Goal: Use online tool/utility: Utilize a website feature to perform a specific function

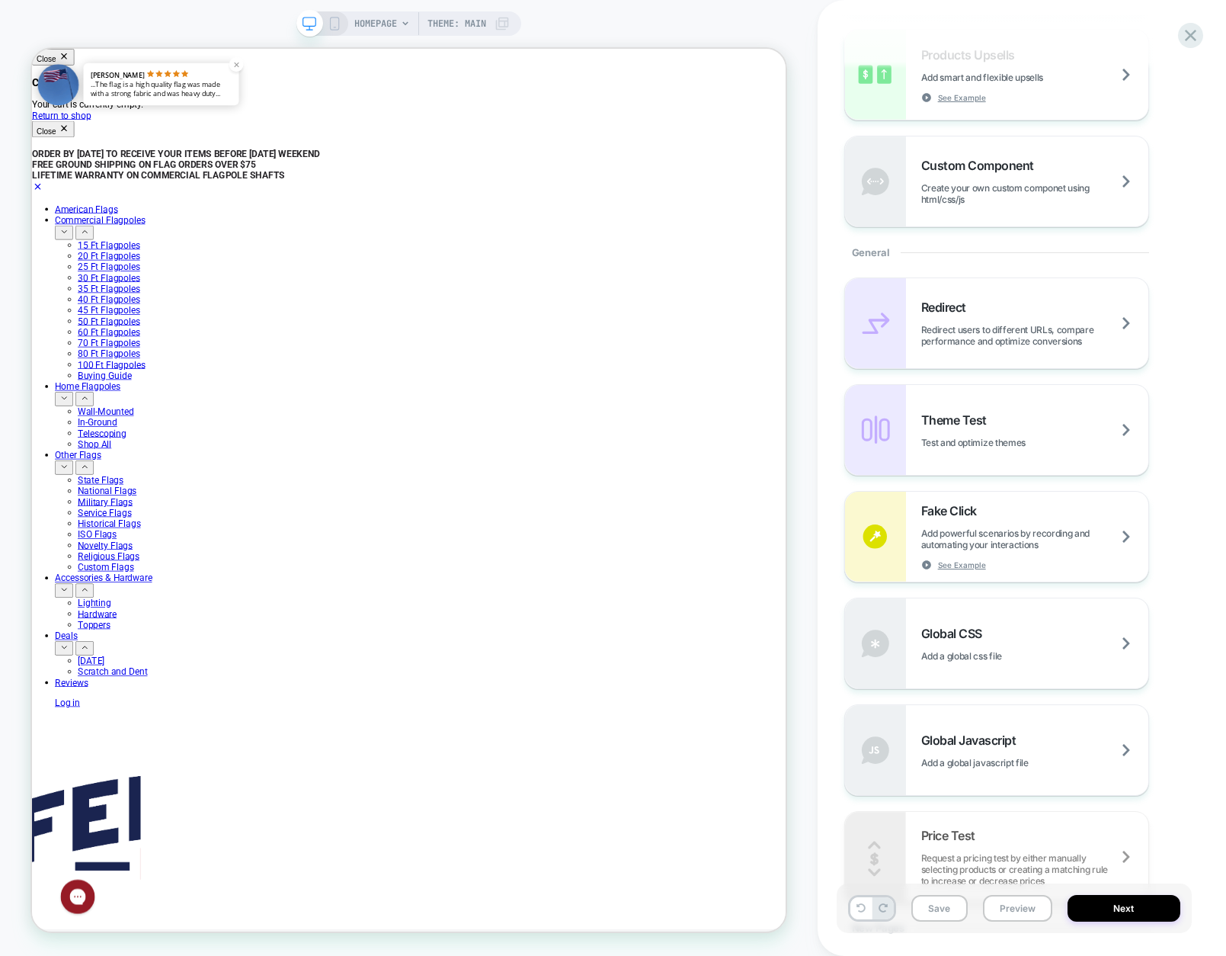
scroll to position [457, 0]
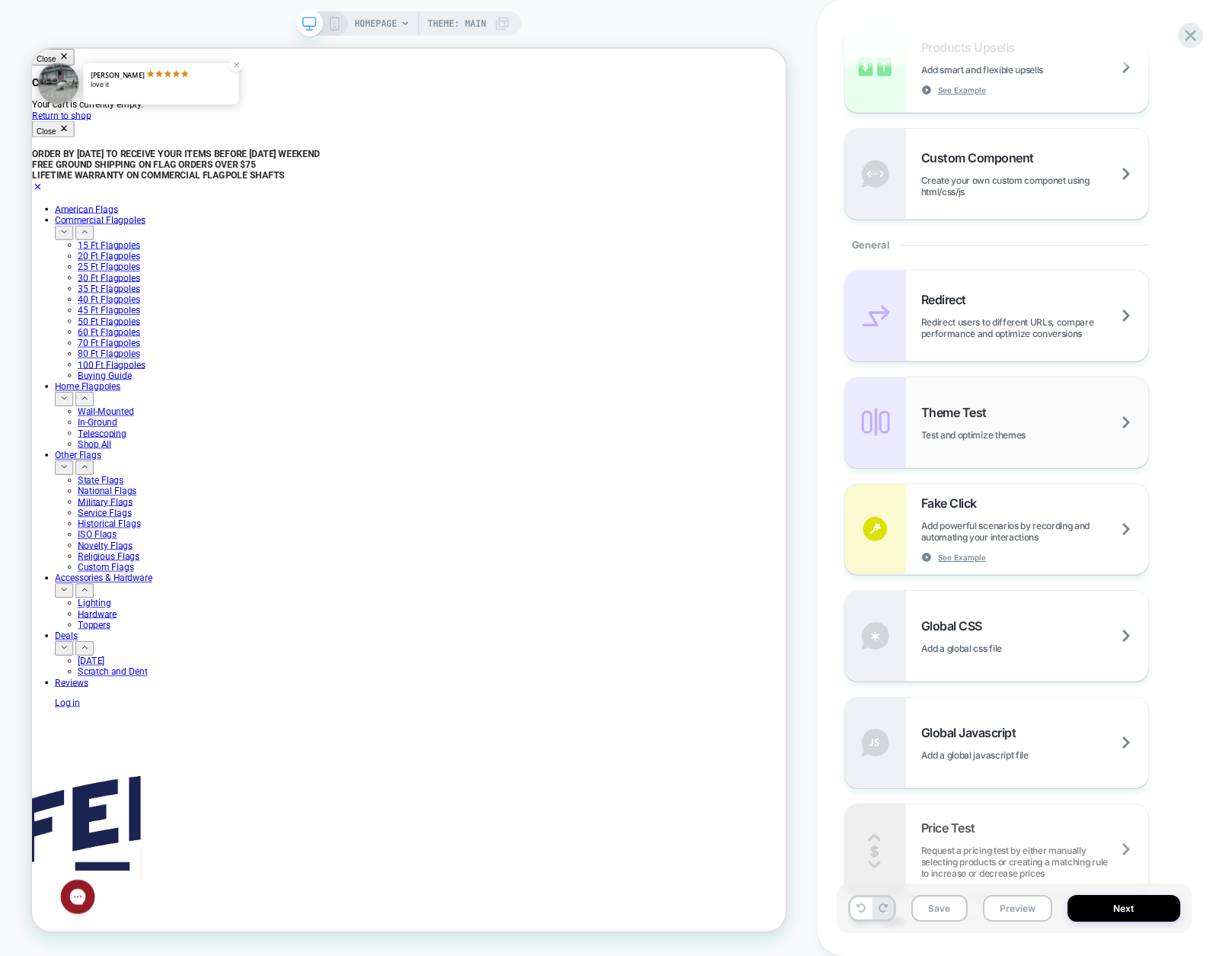
click at [1020, 417] on div "Theme Test Test and optimize themes" at bounding box center [1034, 423] width 227 height 36
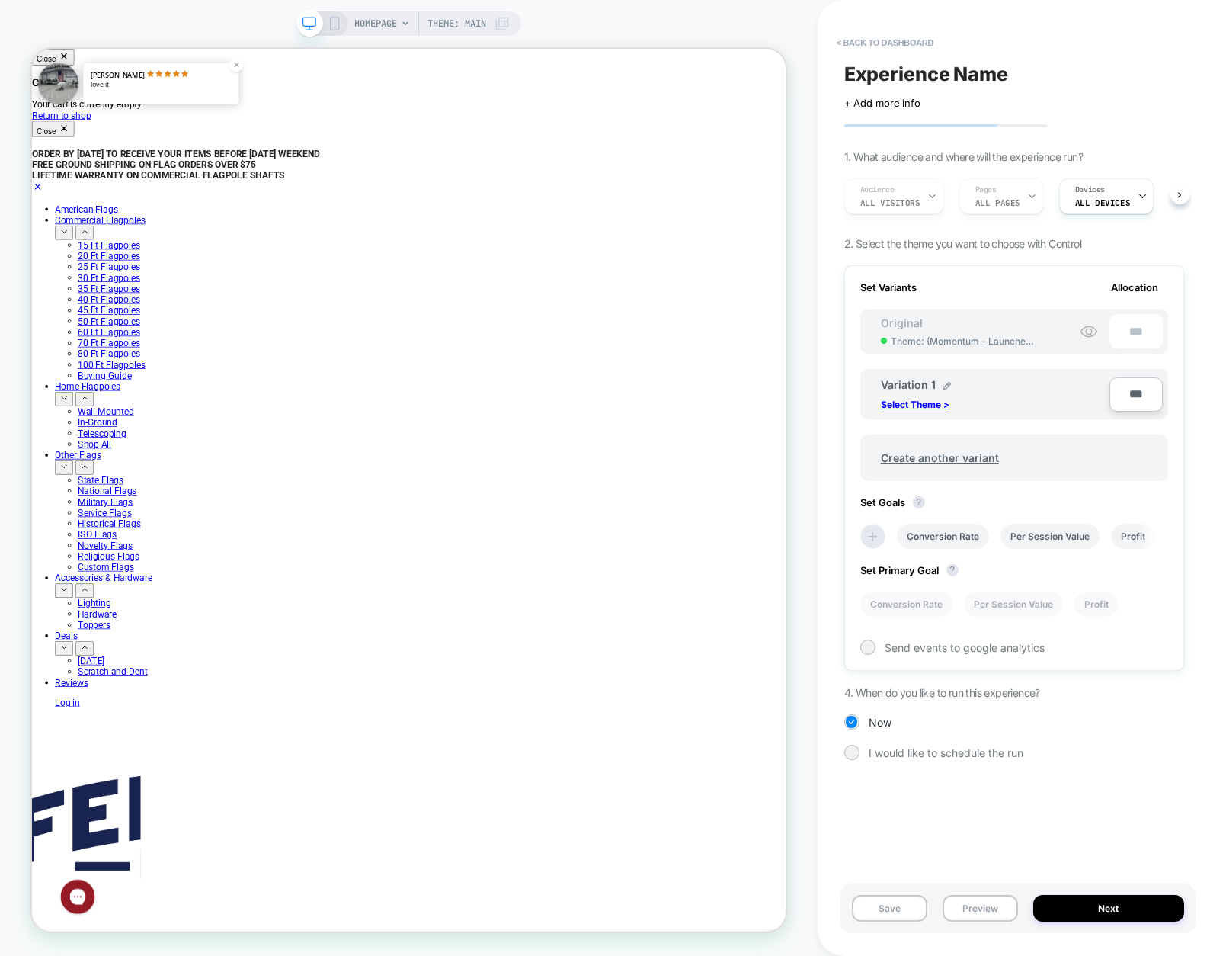
scroll to position [0, 2]
click at [898, 404] on p "Select Theme >" at bounding box center [915, 404] width 69 height 11
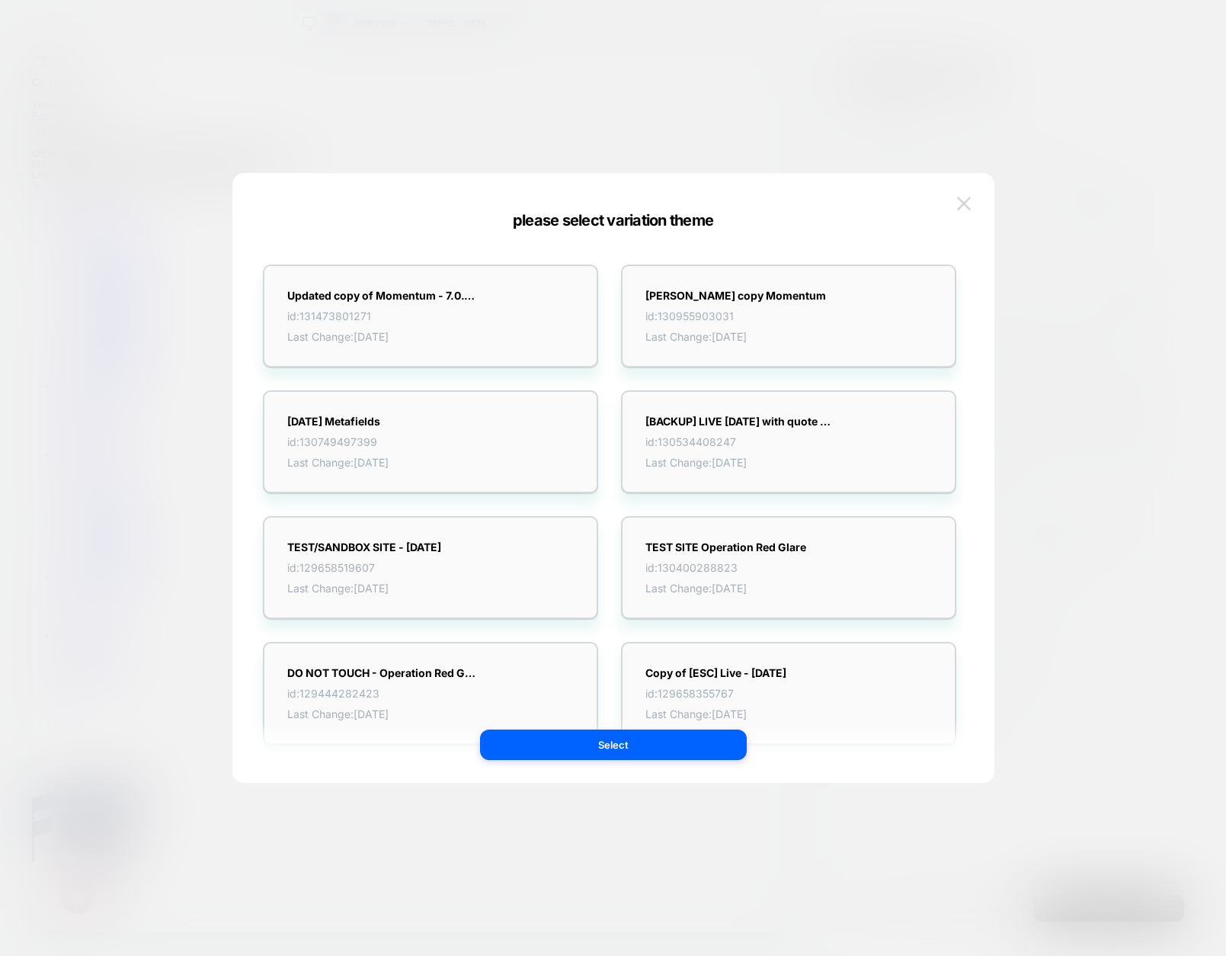
click at [965, 203] on img at bounding box center [964, 203] width 14 height 13
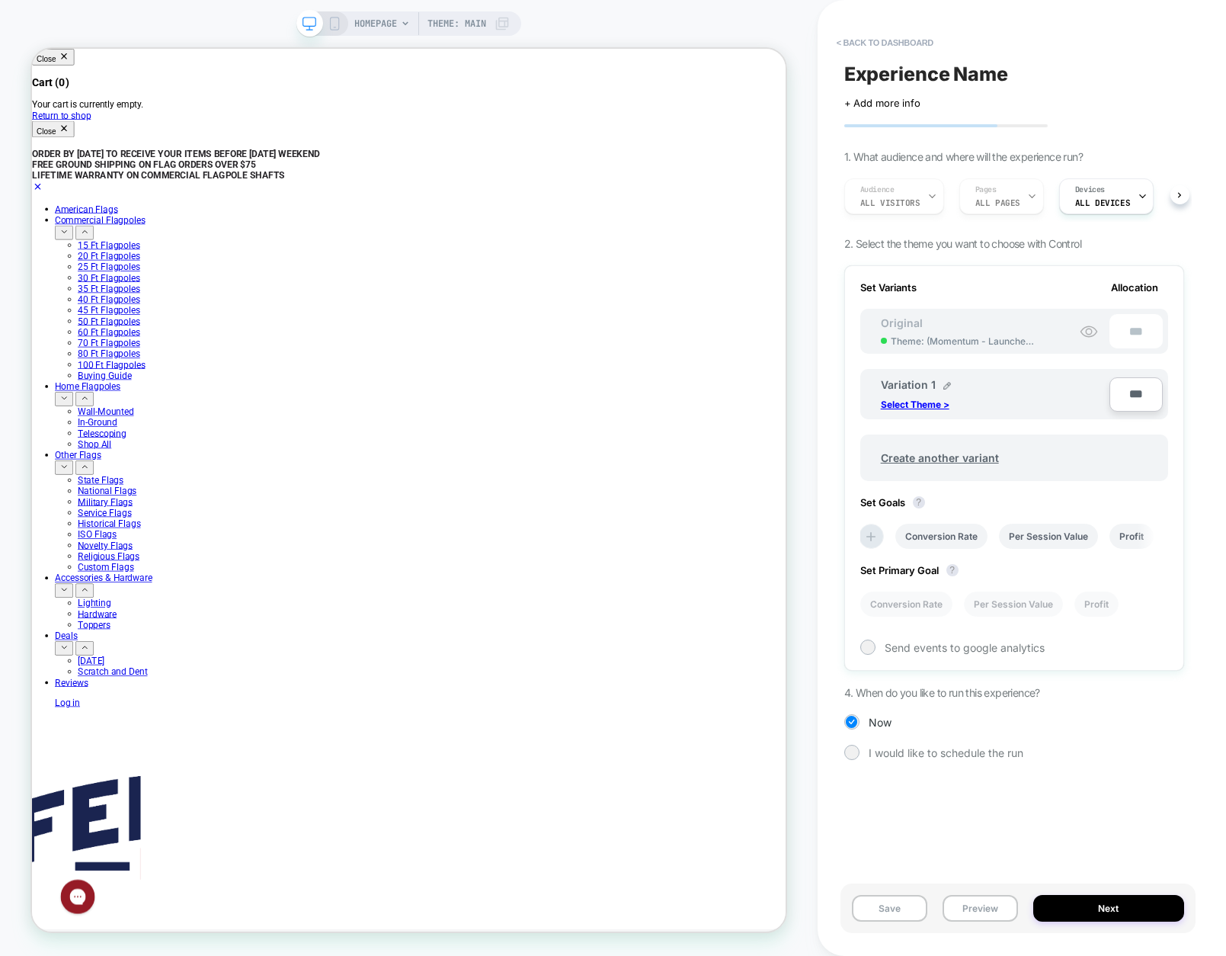
click at [1203, 277] on div "< back to dashboard Experience Name Click to edit experience details + Add more…" at bounding box center [1022, 478] width 408 height 956
click at [1162, 540] on div "Conversion Rate Per Session Value Profit" at bounding box center [1014, 536] width 308 height 25
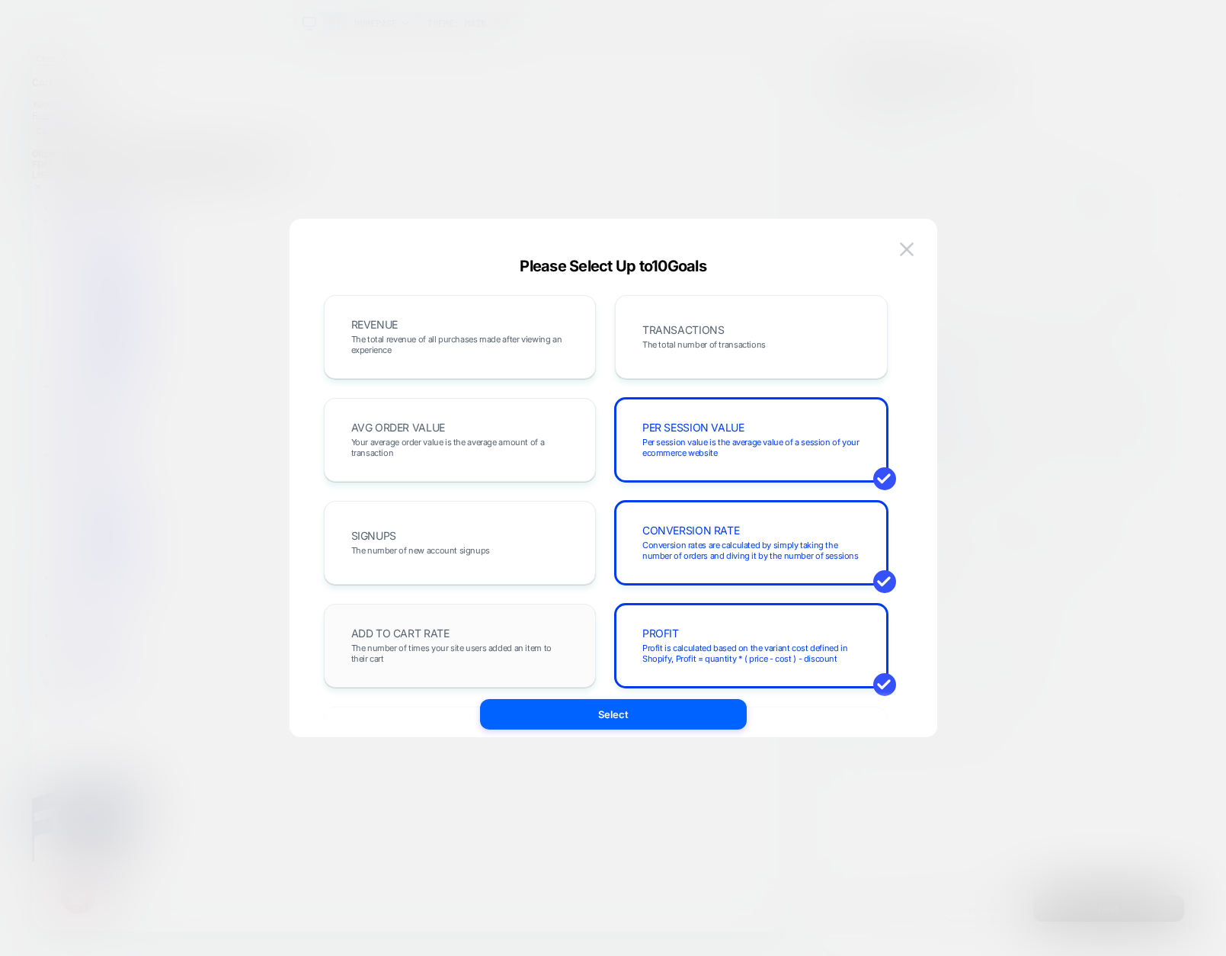
click at [441, 649] on span "The number of times your site users added an item to their cart" at bounding box center [460, 652] width 218 height 21
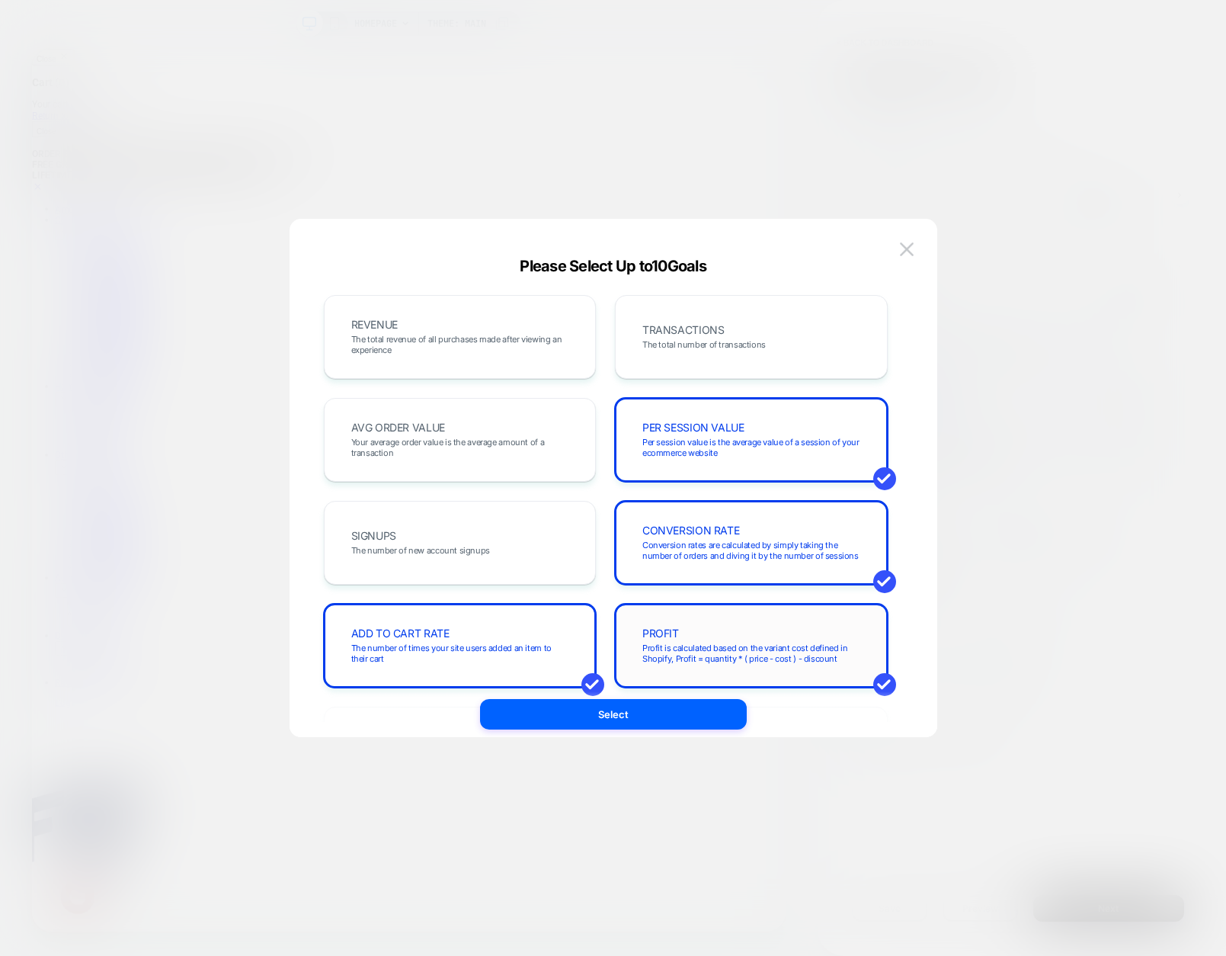
click at [827, 651] on span "Profit is calculated based on the variant cost defined in Shopify, Profit = qua…" at bounding box center [751, 652] width 218 height 21
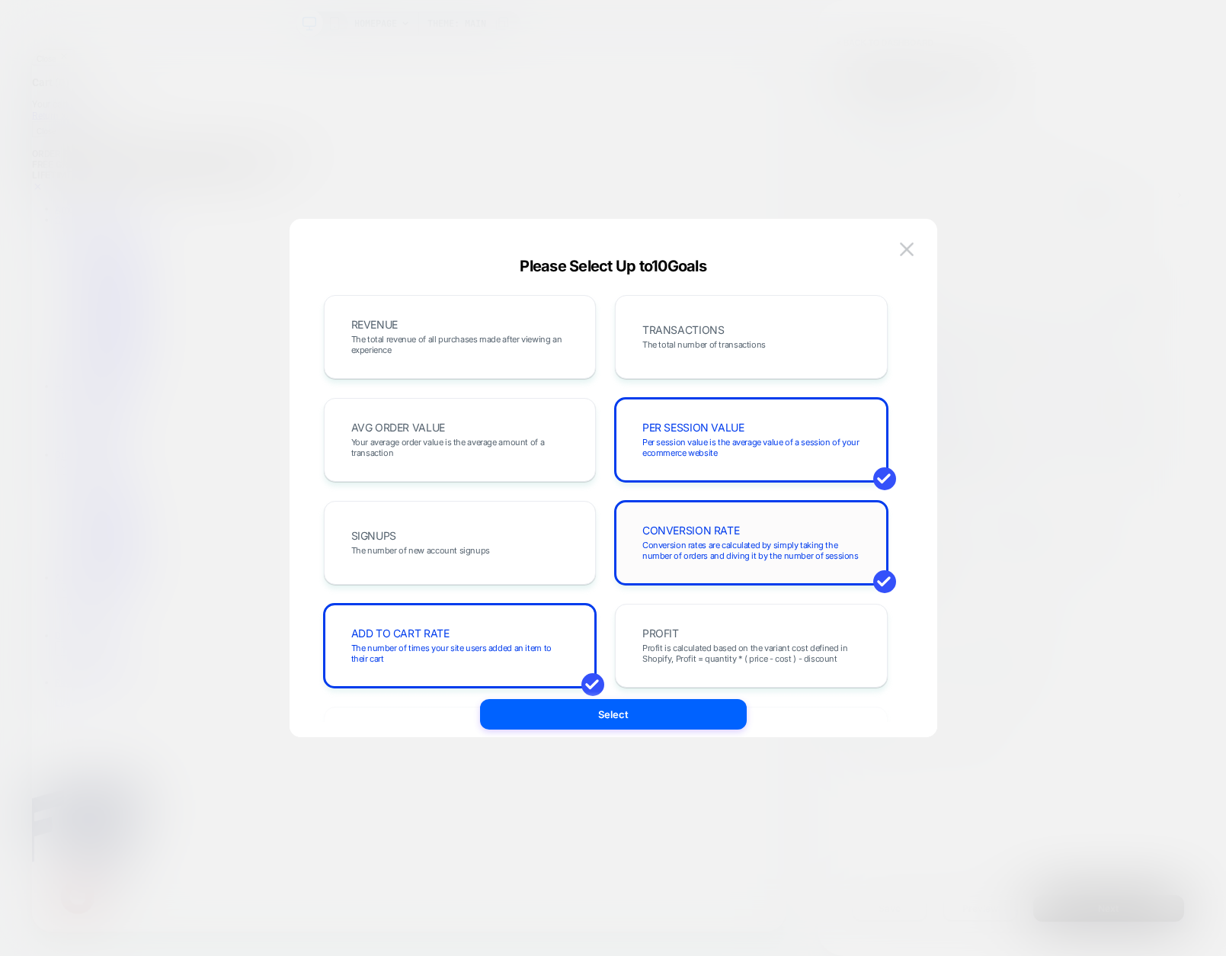
click at [794, 533] on div "CONVERSION RATE Conversion rates are calculated by simply taking the number of …" at bounding box center [751, 543] width 241 height 52
click at [807, 430] on div "PER SESSION VALUE Per session value is the average value of a session of your e…" at bounding box center [751, 440] width 241 height 52
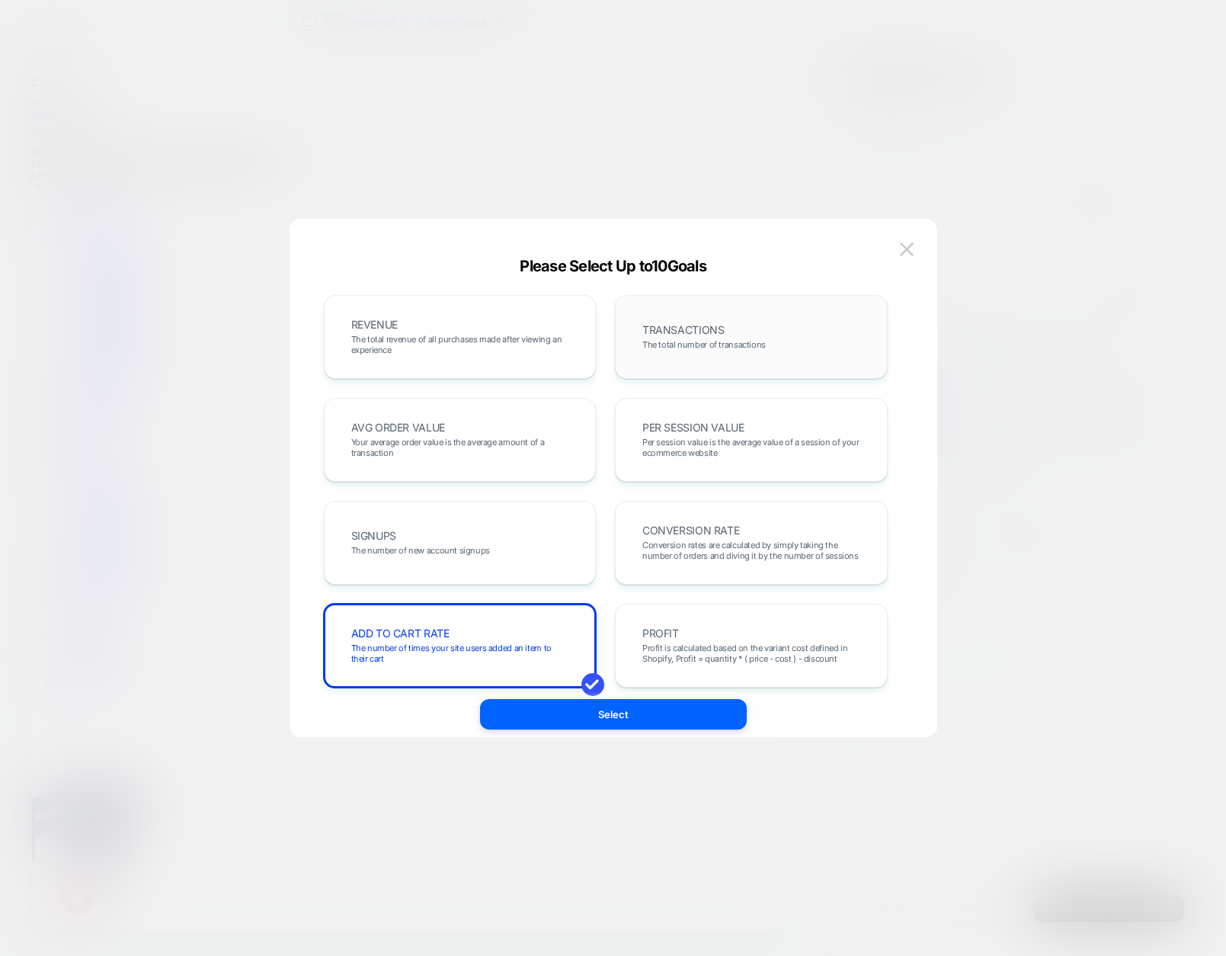
click at [731, 329] on div "TRANSACTIONS The total number of transactions" at bounding box center [751, 337] width 241 height 52
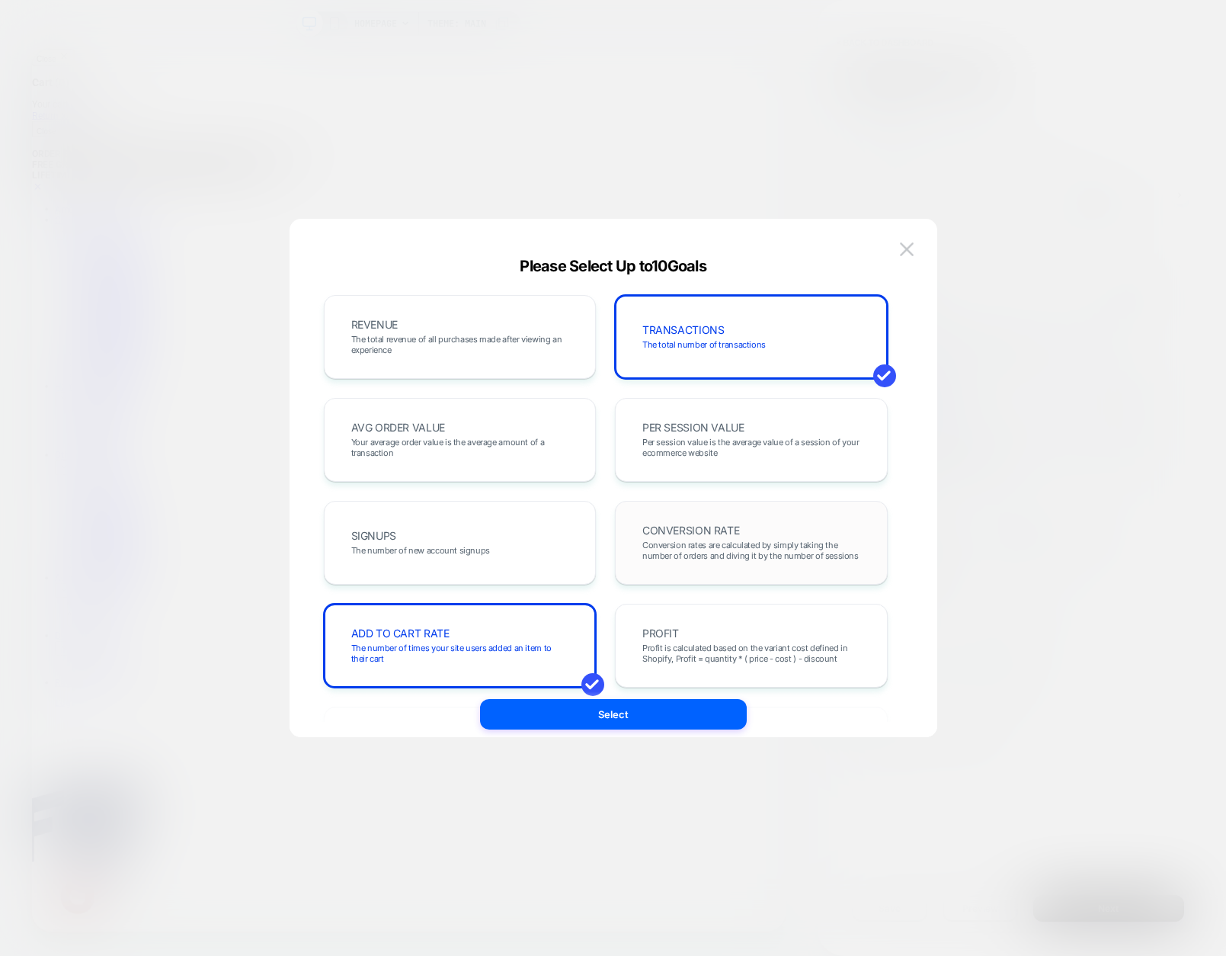
click at [697, 522] on div "CONVERSION RATE Conversion rates are calculated by simply taking the number of …" at bounding box center [751, 543] width 241 height 52
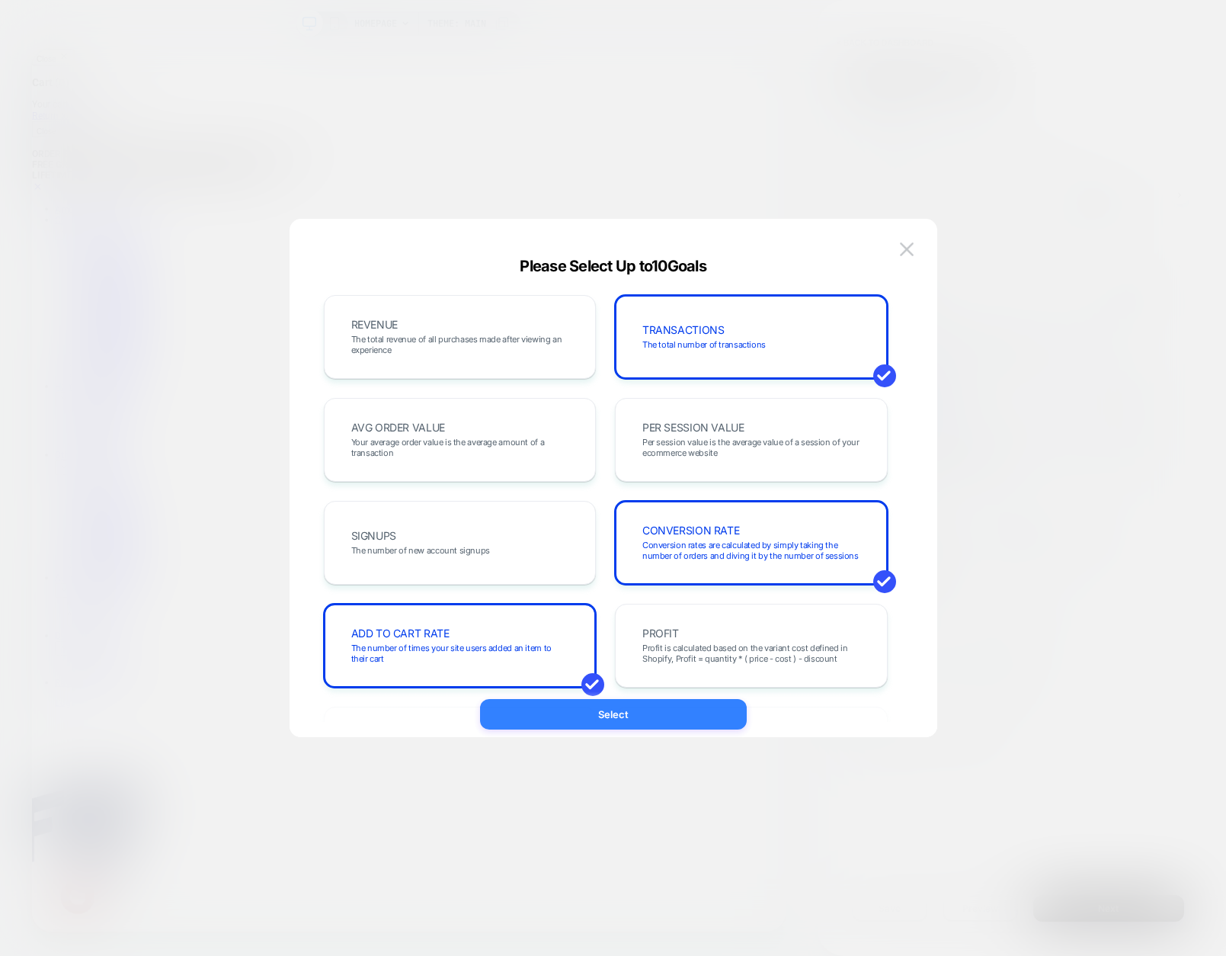
drag, startPoint x: 594, startPoint y: 713, endPoint x: 751, endPoint y: 884, distance: 232.0
click at [594, 713] on button "Select" at bounding box center [613, 714] width 267 height 30
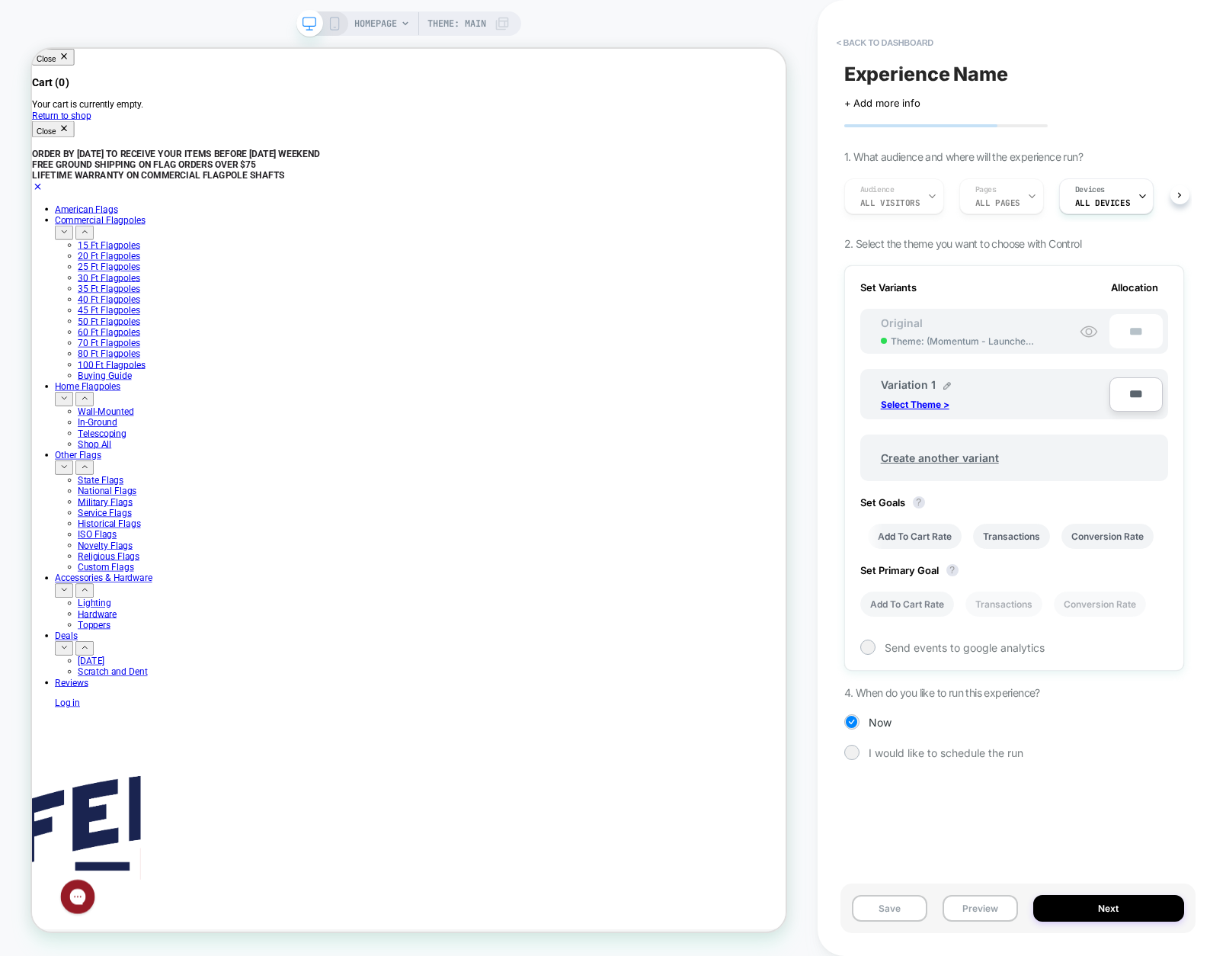
click at [899, 601] on li "Add To Cart Rate" at bounding box center [907, 603] width 94 height 25
click at [864, 645] on div at bounding box center [867, 646] width 11 height 11
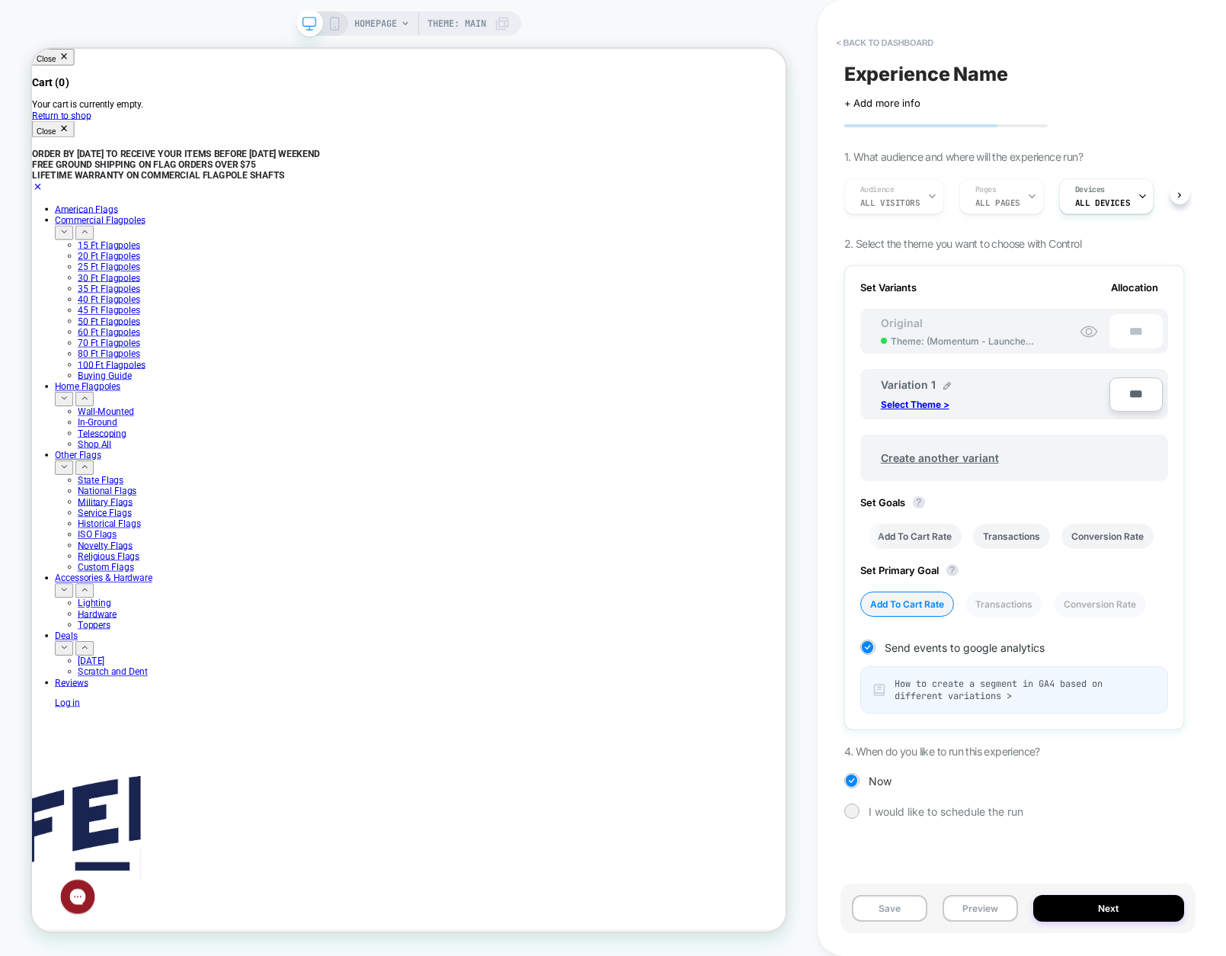
click at [984, 695] on span "How to create a segment in GA4 based on different variations >" at bounding box center [1025, 690] width 261 height 24
